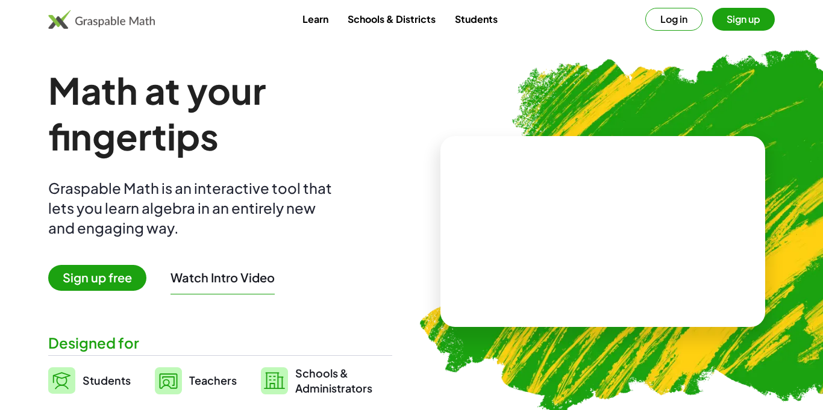
drag, startPoint x: 644, startPoint y: 244, endPoint x: 520, endPoint y: 243, distance: 123.6
click at [520, 243] on video at bounding box center [603, 232] width 181 height 90
drag, startPoint x: 619, startPoint y: 225, endPoint x: 571, endPoint y: 234, distance: 49.1
click at [571, 234] on div at bounding box center [606, 220] width 106 height 45
drag, startPoint x: 595, startPoint y: 226, endPoint x: 550, endPoint y: 227, distance: 44.6
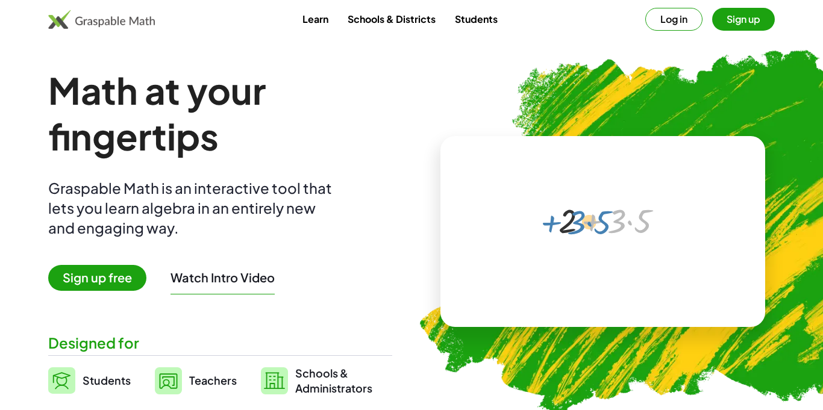
click at [550, 227] on div "+ · 3 · 5 + 2 + · 3 · 5" at bounding box center [601, 220] width 121 height 51
click at [632, 224] on div at bounding box center [606, 220] width 106 height 45
drag, startPoint x: 594, startPoint y: 219, endPoint x: 491, endPoint y: 219, distance: 103.1
click at [491, 219] on div "+ · 3 · 5 + 2 + · 3 · 5 ×" at bounding box center [603, 231] width 325 height 191
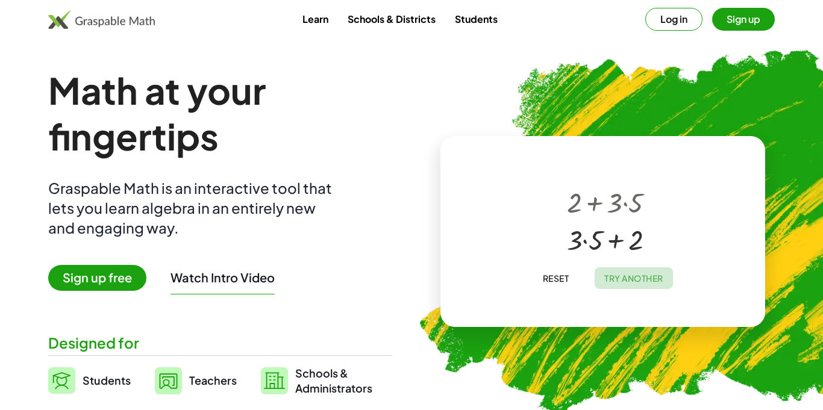
click at [618, 280] on span "Try Another" at bounding box center [633, 278] width 59 height 11
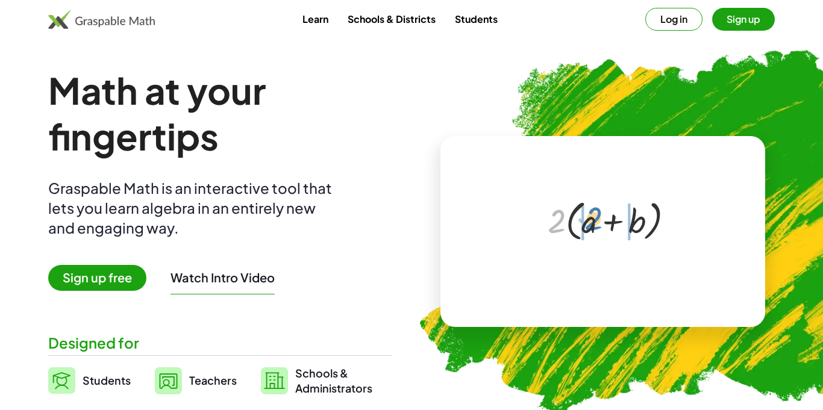
drag, startPoint x: 561, startPoint y: 228, endPoint x: 597, endPoint y: 226, distance: 36.2
click at [597, 226] on div at bounding box center [605, 219] width 127 height 49
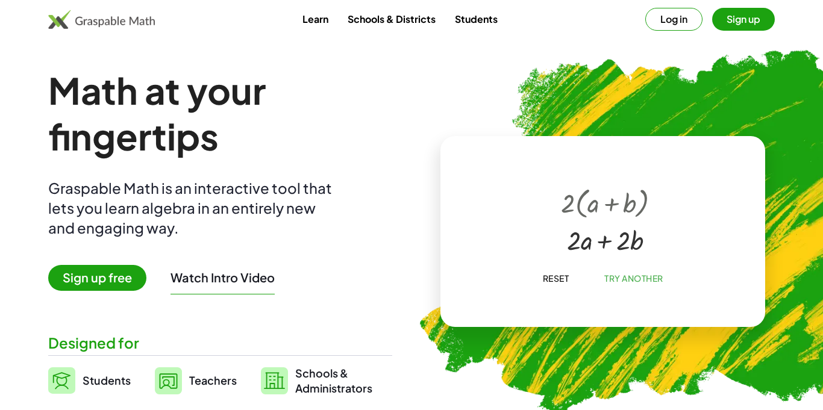
click at [621, 279] on span "Try Another" at bounding box center [633, 278] width 59 height 11
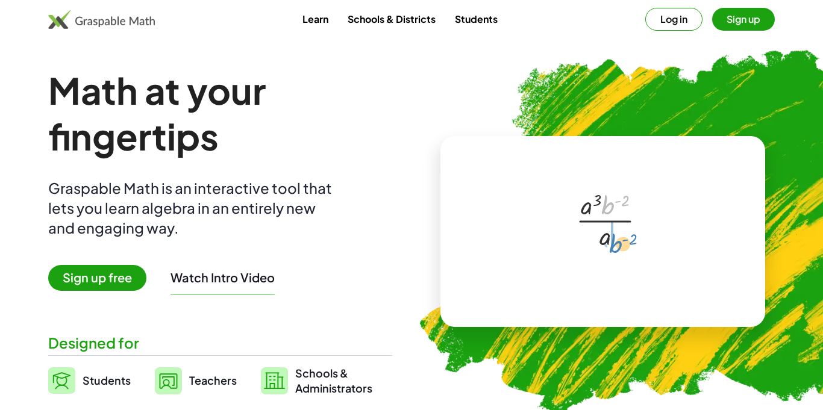
drag, startPoint x: 607, startPoint y: 205, endPoint x: 615, endPoint y: 242, distance: 38.1
click at [615, 242] on div at bounding box center [605, 220] width 71 height 66
click at [615, 282] on span "Try Another" at bounding box center [633, 278] width 59 height 11
click at [589, 221] on div at bounding box center [606, 220] width 106 height 45
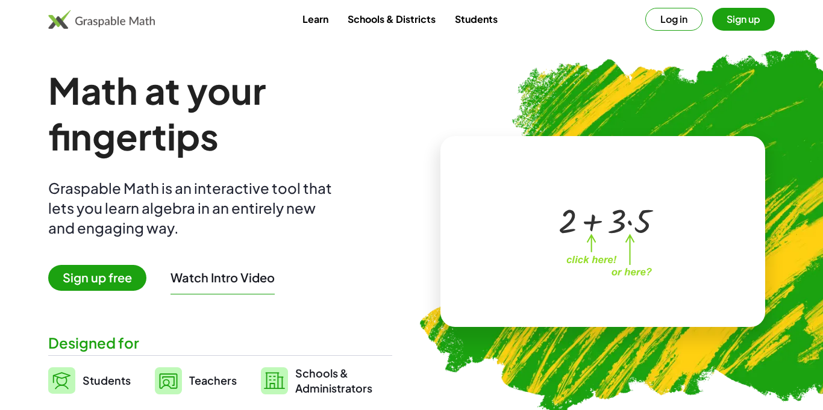
click at [587, 222] on div at bounding box center [606, 220] width 106 height 45
drag, startPoint x: 587, startPoint y: 222, endPoint x: 629, endPoint y: 224, distance: 42.2
click at [629, 224] on div at bounding box center [606, 220] width 106 height 45
drag, startPoint x: 629, startPoint y: 223, endPoint x: 580, endPoint y: 222, distance: 49.4
click at [580, 222] on div at bounding box center [606, 220] width 106 height 45
